Goal: Transaction & Acquisition: Subscribe to service/newsletter

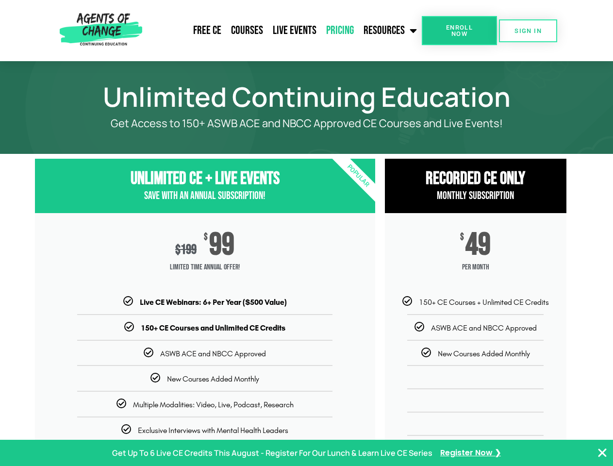
click at [306, 233] on div "$ 199 $ 99 Limited Time Annual Offer!" at bounding box center [205, 254] width 340 height 83
click at [459, 31] on span "Enroll Now" at bounding box center [459, 30] width 44 height 13
click at [528, 31] on span "SIGN IN" at bounding box center [527, 31] width 27 height 6
